Goal: Information Seeking & Learning: Learn about a topic

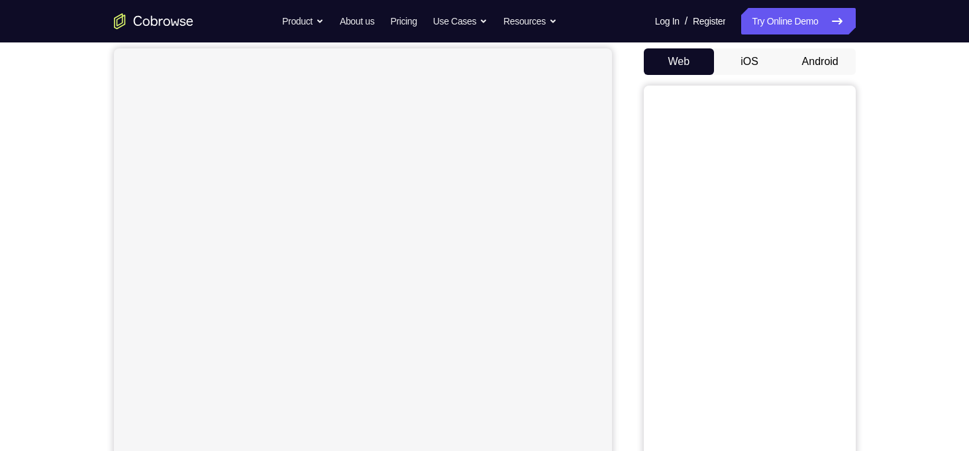
click at [822, 58] on button "Android" at bounding box center [820, 61] width 71 height 27
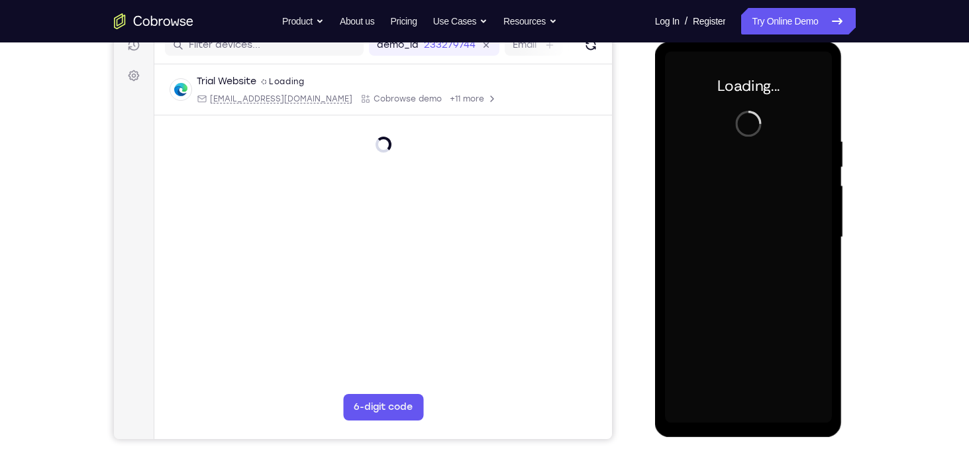
scroll to position [179, 0]
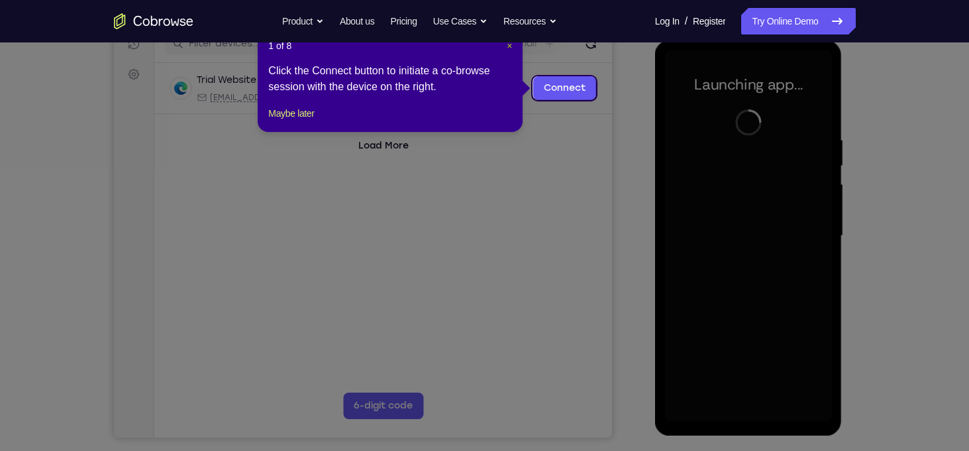
click at [510, 49] on span "×" at bounding box center [509, 45] width 5 height 11
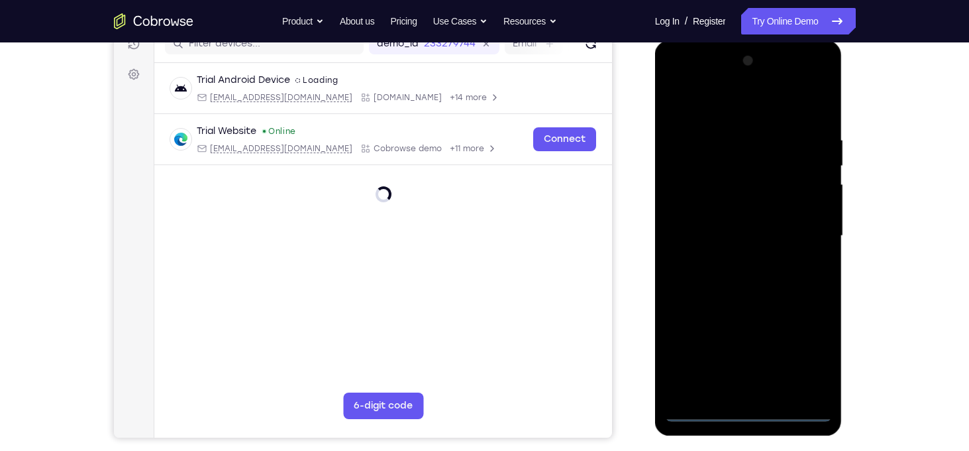
click at [745, 411] on div at bounding box center [748, 235] width 167 height 371
click at [814, 351] on div at bounding box center [748, 235] width 167 height 371
click at [692, 85] on div at bounding box center [748, 235] width 167 height 371
click at [802, 236] on div at bounding box center [748, 235] width 167 height 371
click at [763, 392] on div at bounding box center [748, 235] width 167 height 371
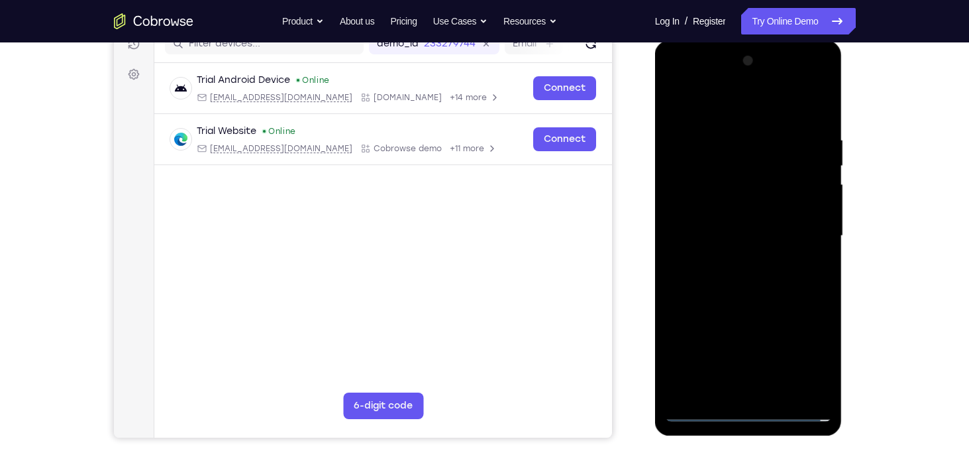
click at [769, 210] on div at bounding box center [748, 235] width 167 height 371
click at [762, 226] on div at bounding box center [748, 235] width 167 height 371
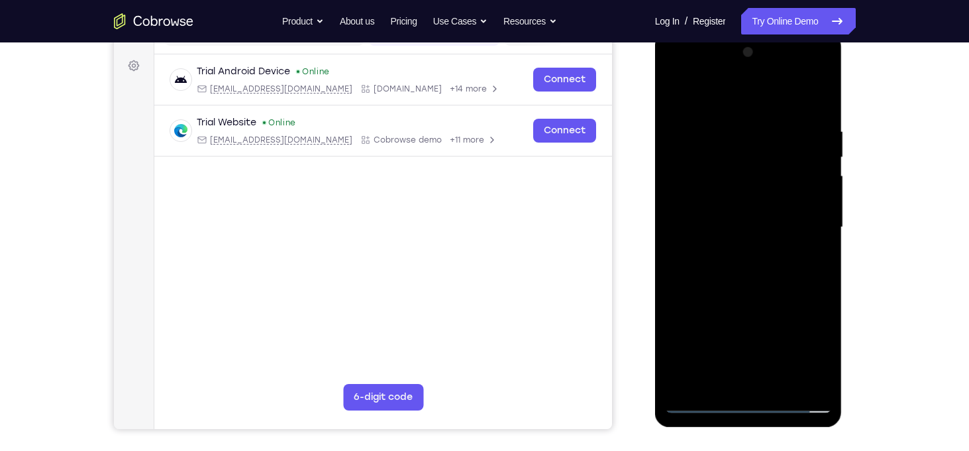
scroll to position [188, 0]
click at [750, 196] on div at bounding box center [748, 226] width 167 height 371
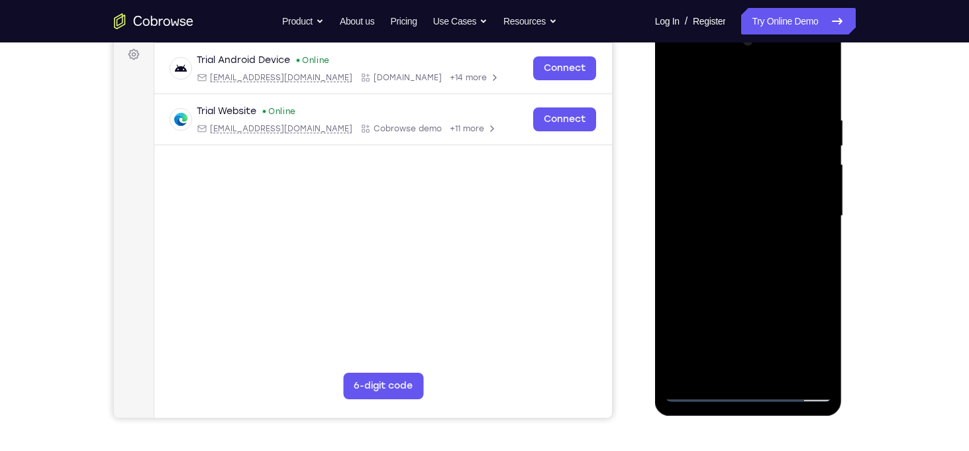
click at [822, 248] on div at bounding box center [748, 215] width 167 height 371
click at [727, 106] on div at bounding box center [748, 215] width 167 height 371
click at [825, 237] on div at bounding box center [748, 215] width 167 height 371
click at [687, 88] on div at bounding box center [748, 215] width 167 height 371
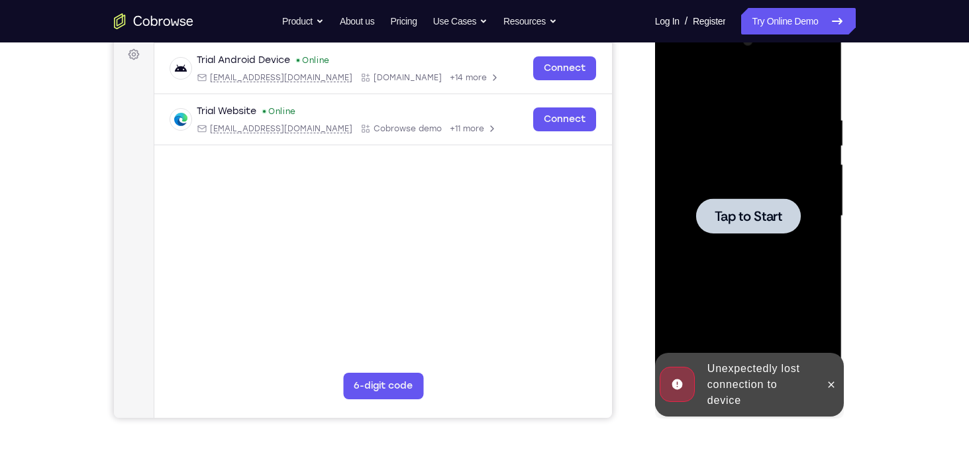
click at [743, 178] on div at bounding box center [748, 215] width 167 height 371
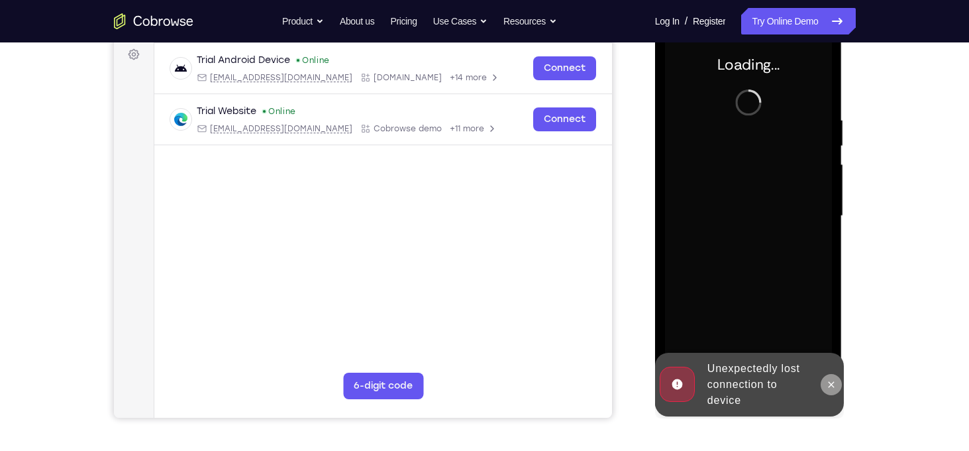
click at [829, 386] on icon at bounding box center [832, 384] width 6 height 6
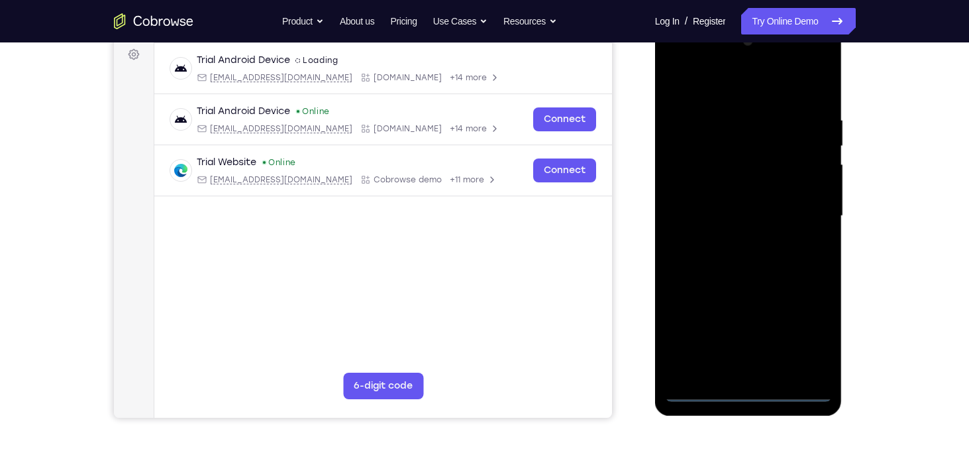
click at [749, 387] on div at bounding box center [748, 215] width 167 height 371
click at [807, 327] on div at bounding box center [748, 215] width 167 height 371
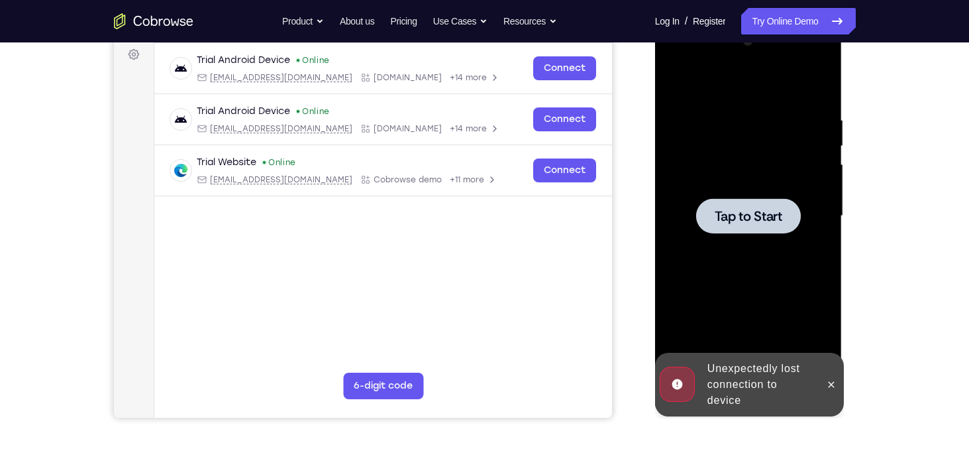
click at [772, 235] on div at bounding box center [748, 215] width 167 height 371
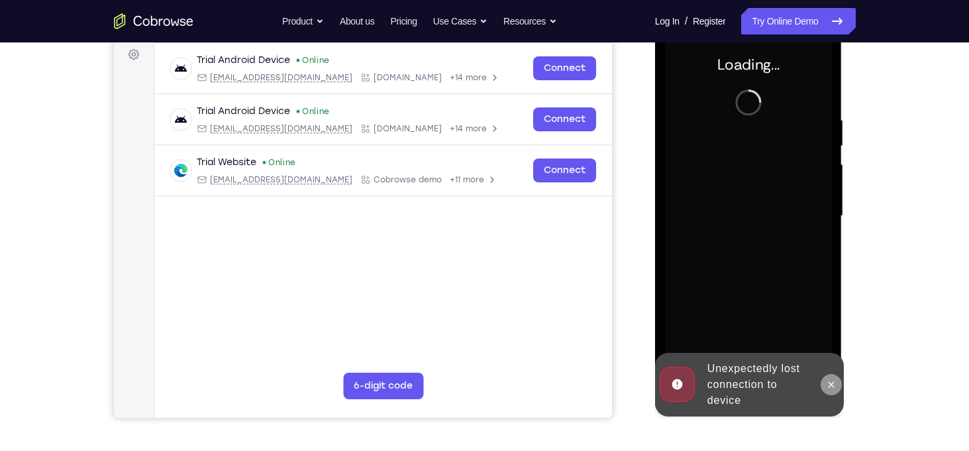
click at [835, 389] on icon at bounding box center [831, 384] width 11 height 11
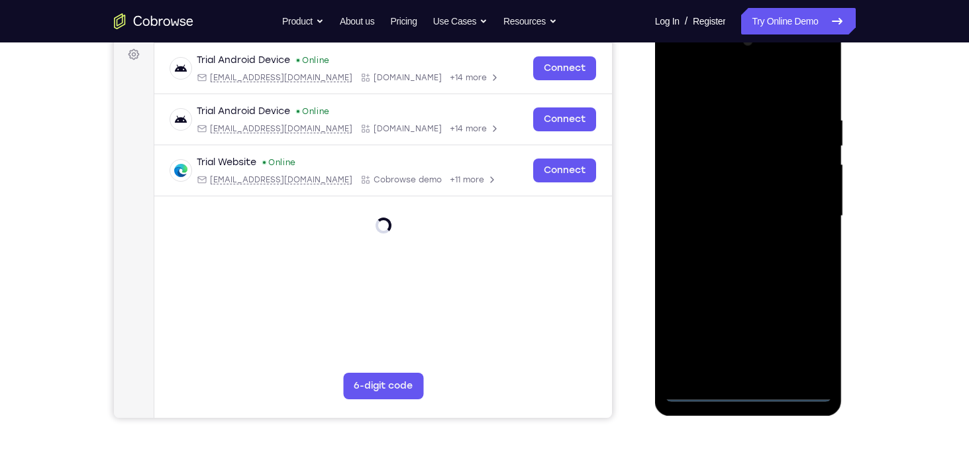
click at [749, 390] on div at bounding box center [748, 215] width 167 height 371
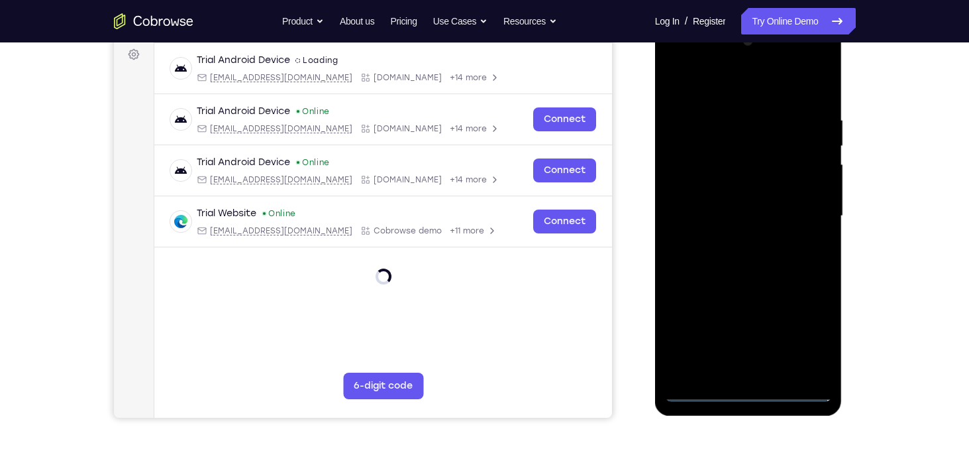
click at [808, 335] on div at bounding box center [748, 215] width 167 height 371
click at [765, 247] on div at bounding box center [748, 215] width 167 height 371
click at [744, 390] on div at bounding box center [748, 215] width 167 height 371
click at [806, 339] on div at bounding box center [748, 215] width 167 height 371
click at [707, 63] on div at bounding box center [748, 215] width 167 height 371
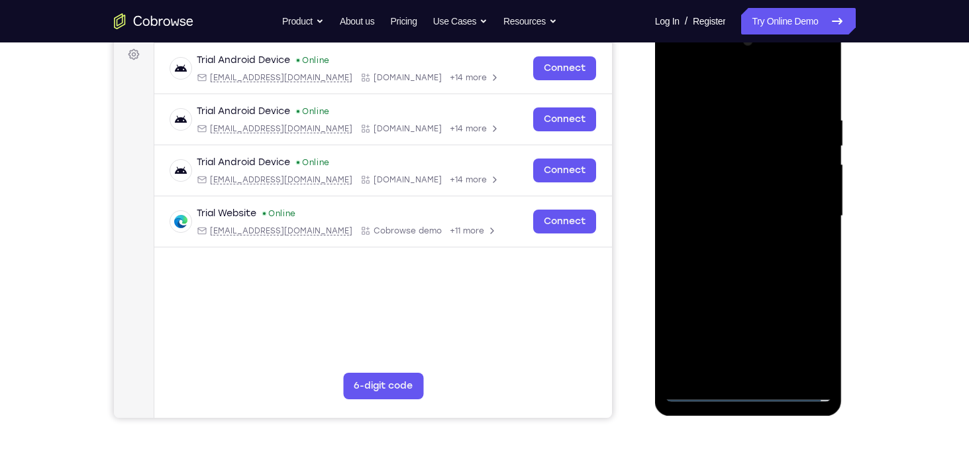
click at [800, 205] on div at bounding box center [748, 215] width 167 height 371
click at [734, 241] on div at bounding box center [748, 215] width 167 height 371
click at [744, 196] on div at bounding box center [748, 215] width 167 height 371
click at [743, 192] on div at bounding box center [748, 215] width 167 height 371
click at [744, 213] on div at bounding box center [748, 215] width 167 height 371
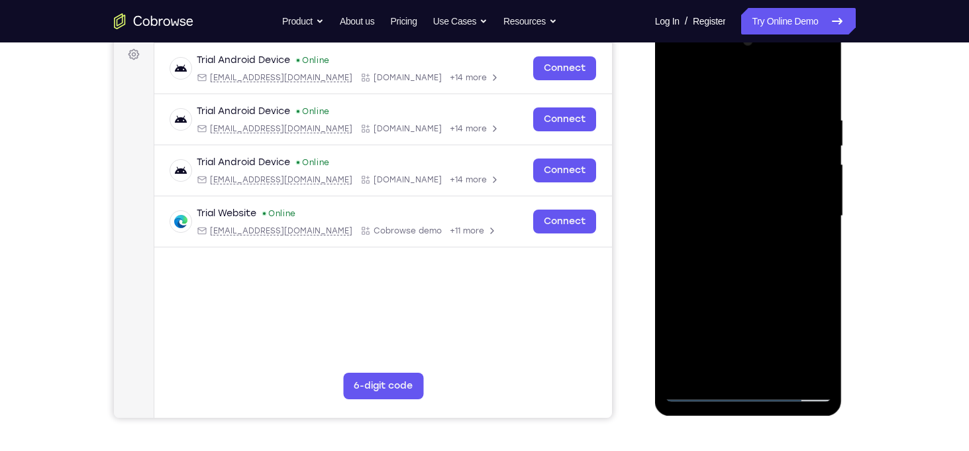
click at [746, 274] on div at bounding box center [748, 215] width 167 height 371
click at [756, 256] on div at bounding box center [748, 215] width 167 height 371
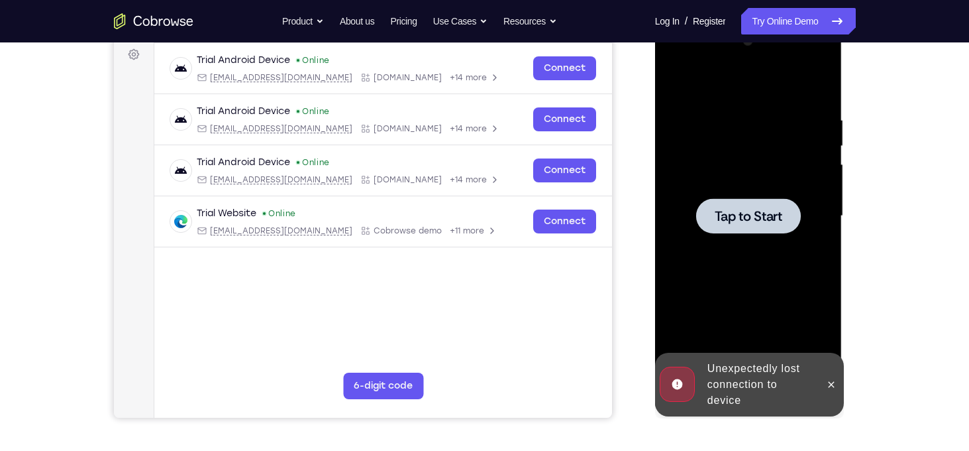
click at [754, 244] on div at bounding box center [748, 215] width 167 height 371
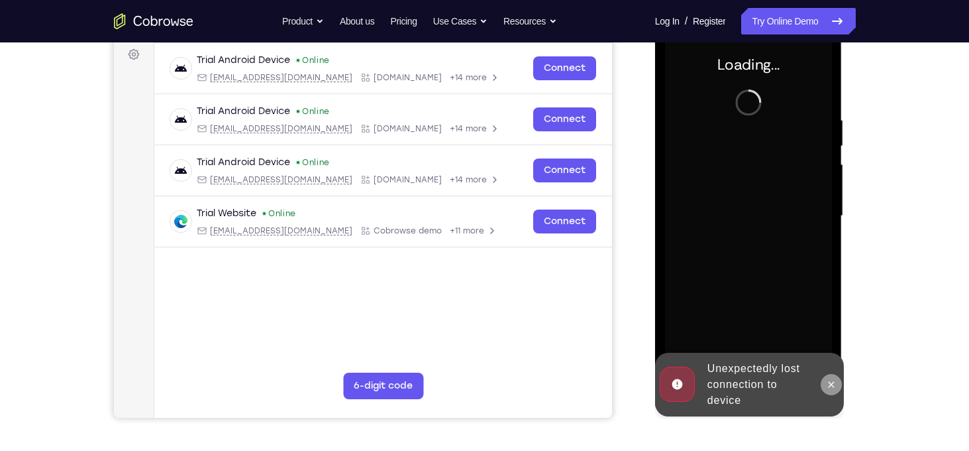
click at [831, 390] on button at bounding box center [831, 384] width 21 height 21
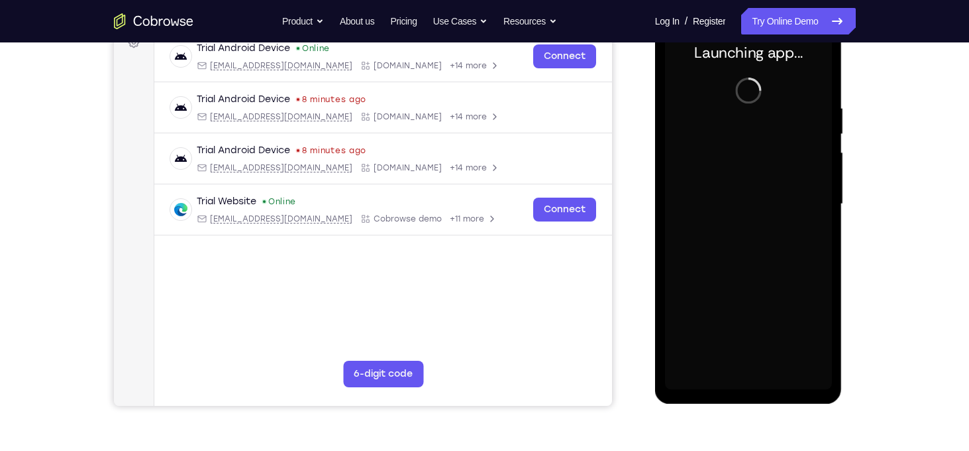
scroll to position [211, 0]
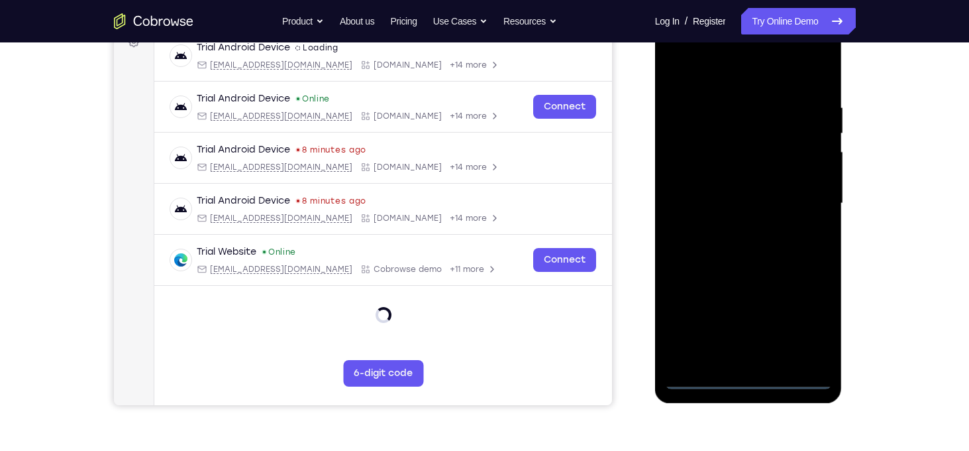
click at [748, 380] on div at bounding box center [748, 203] width 167 height 371
click at [806, 325] on div at bounding box center [748, 203] width 167 height 371
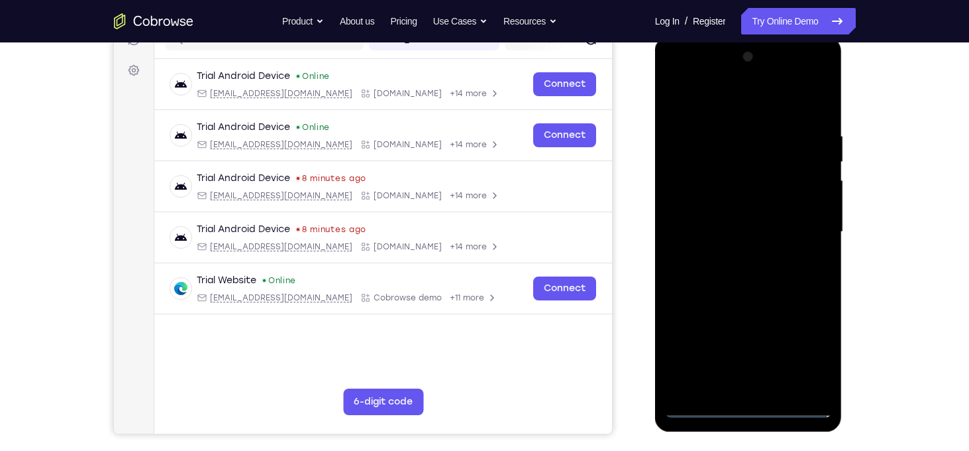
scroll to position [183, 0]
click at [700, 74] on div at bounding box center [748, 231] width 167 height 371
click at [803, 225] on div at bounding box center [748, 231] width 167 height 371
click at [733, 258] on div at bounding box center [748, 231] width 167 height 371
click at [755, 215] on div at bounding box center [748, 231] width 167 height 371
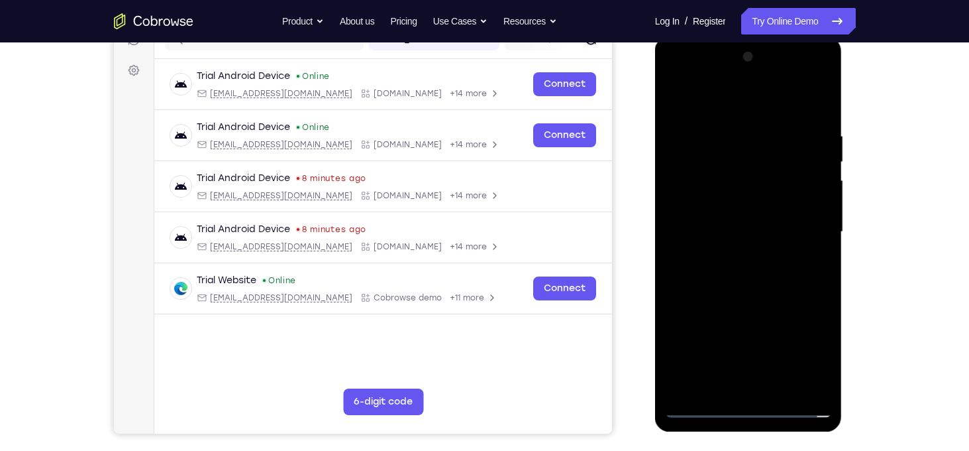
click at [754, 209] on div at bounding box center [748, 231] width 167 height 371
click at [749, 231] on div at bounding box center [748, 231] width 167 height 371
click at [755, 273] on div at bounding box center [748, 231] width 167 height 371
click at [677, 233] on div at bounding box center [748, 231] width 167 height 371
click at [822, 235] on div at bounding box center [748, 231] width 167 height 371
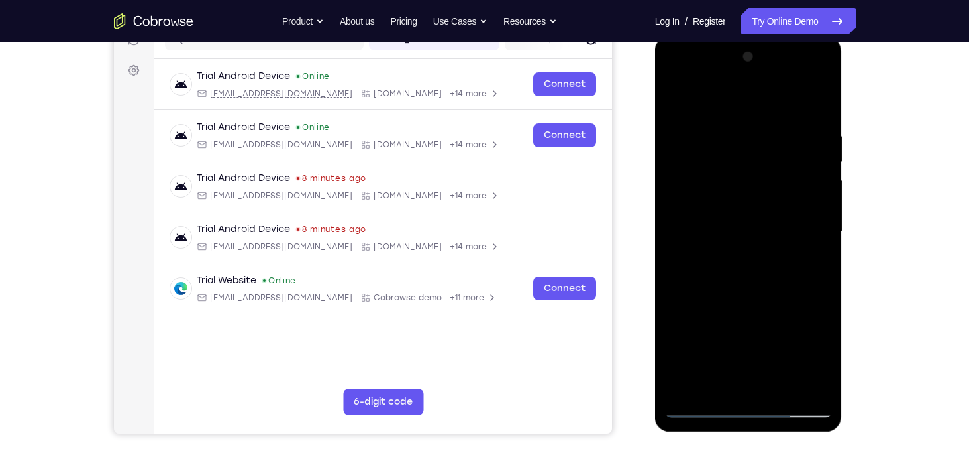
click at [822, 235] on div at bounding box center [748, 231] width 167 height 371
click at [823, 234] on div at bounding box center [748, 231] width 167 height 371
click at [824, 238] on div at bounding box center [748, 231] width 167 height 371
click at [824, 237] on div at bounding box center [748, 231] width 167 height 371
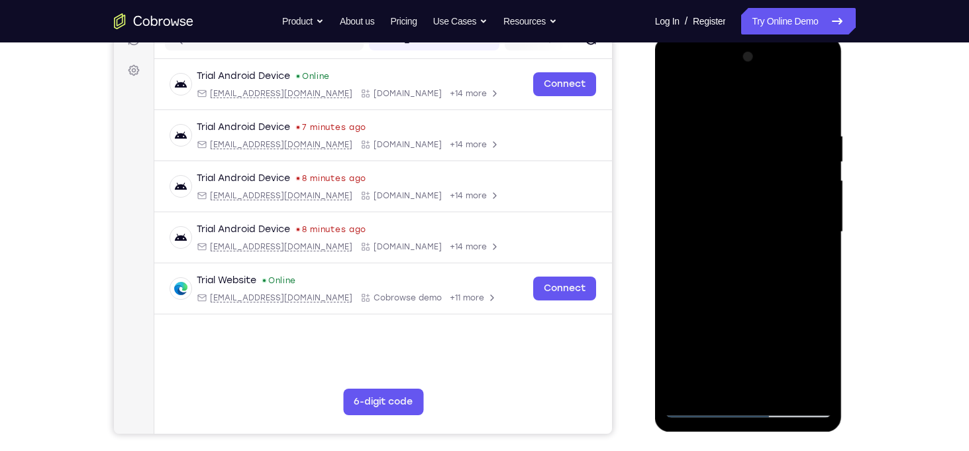
click at [824, 237] on div at bounding box center [748, 231] width 167 height 371
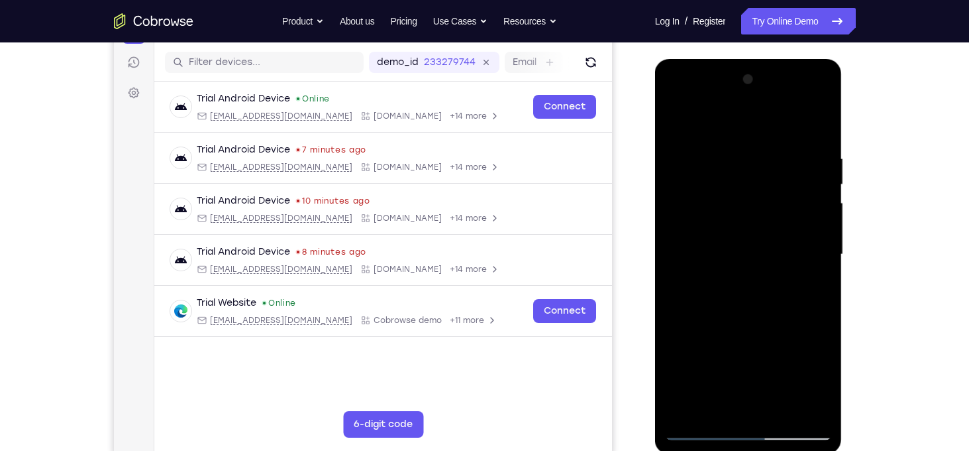
scroll to position [159, 0]
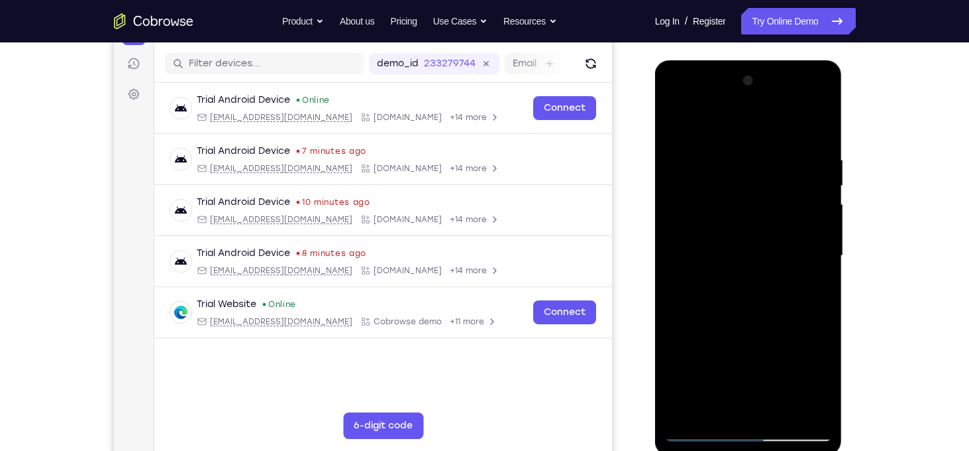
click at [694, 138] on div at bounding box center [748, 255] width 167 height 371
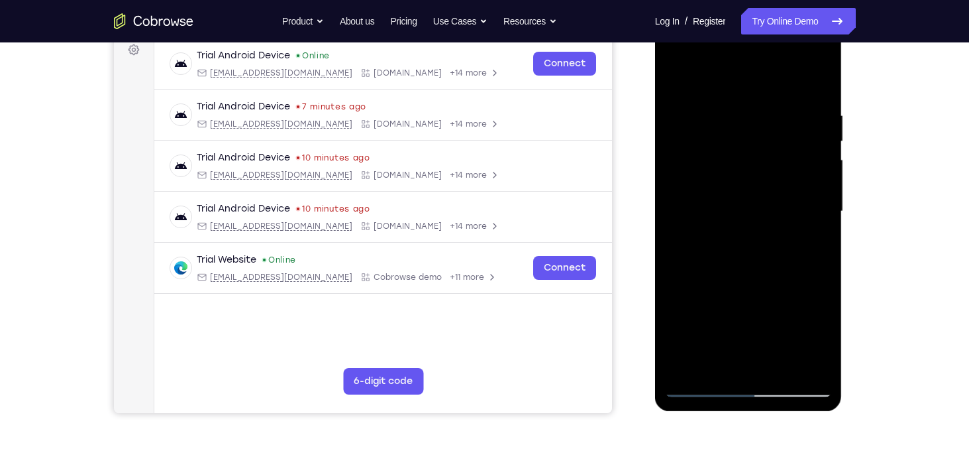
scroll to position [227, 0]
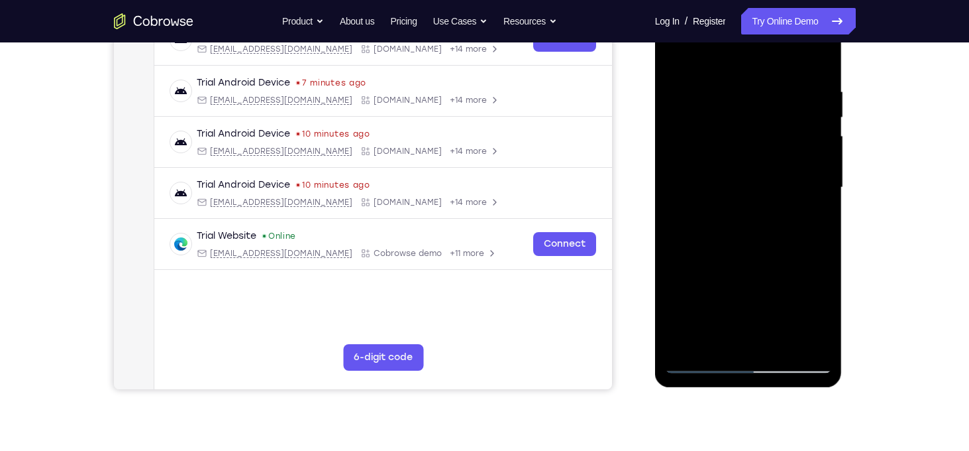
click at [684, 342] on div at bounding box center [748, 187] width 167 height 371
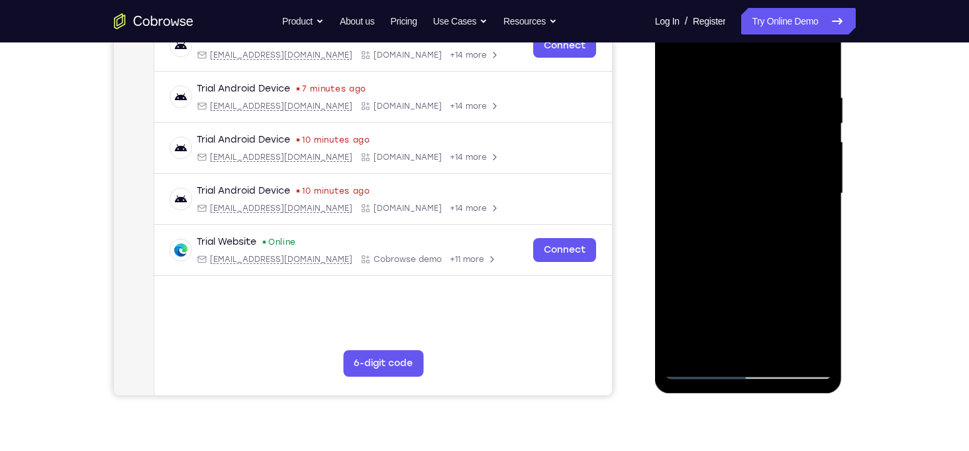
click at [778, 349] on div at bounding box center [748, 193] width 167 height 371
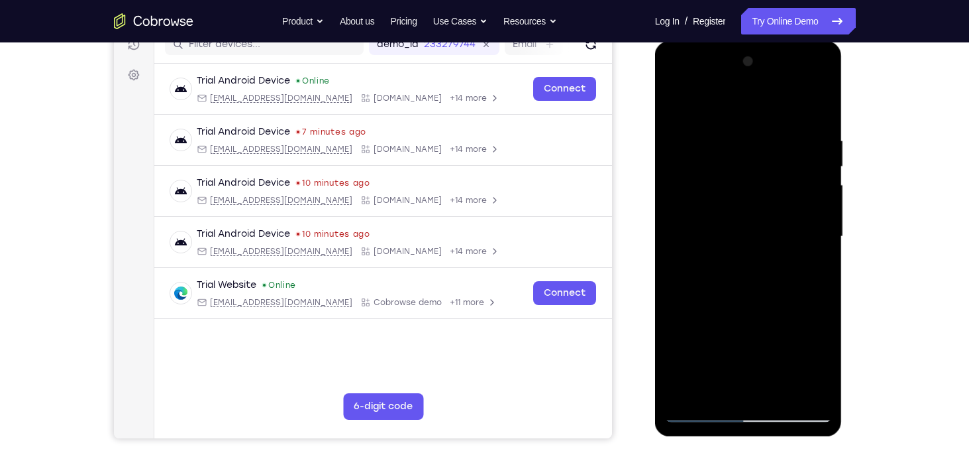
scroll to position [175, 0]
